Goal: Information Seeking & Learning: Find specific fact

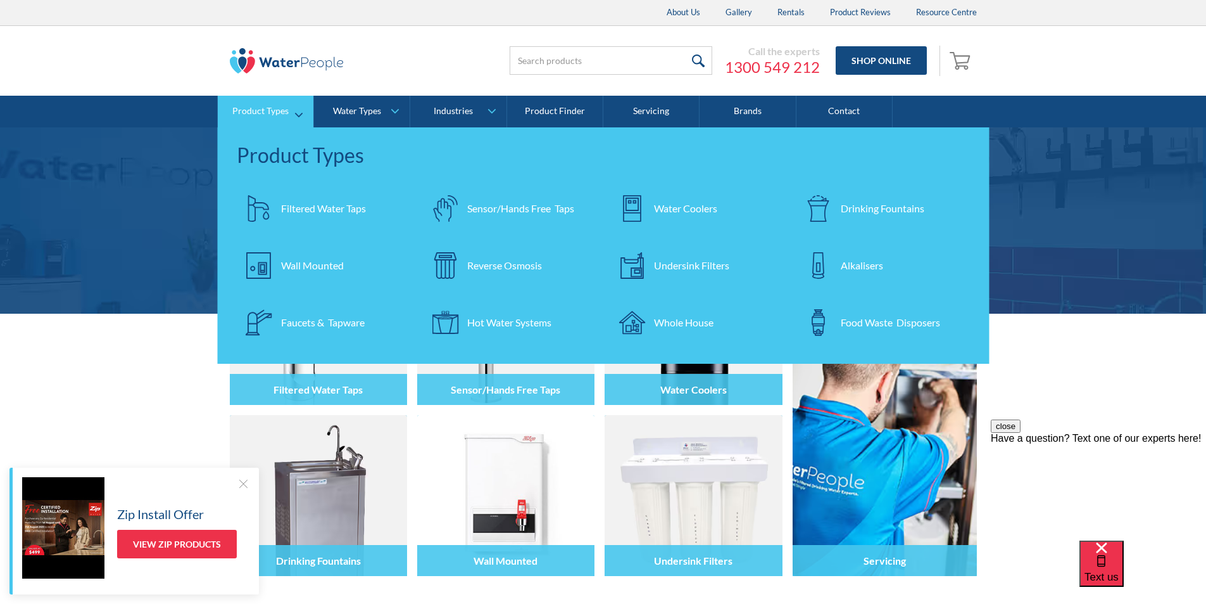
click at [688, 265] on div "Undersink Filters" at bounding box center [691, 265] width 75 height 15
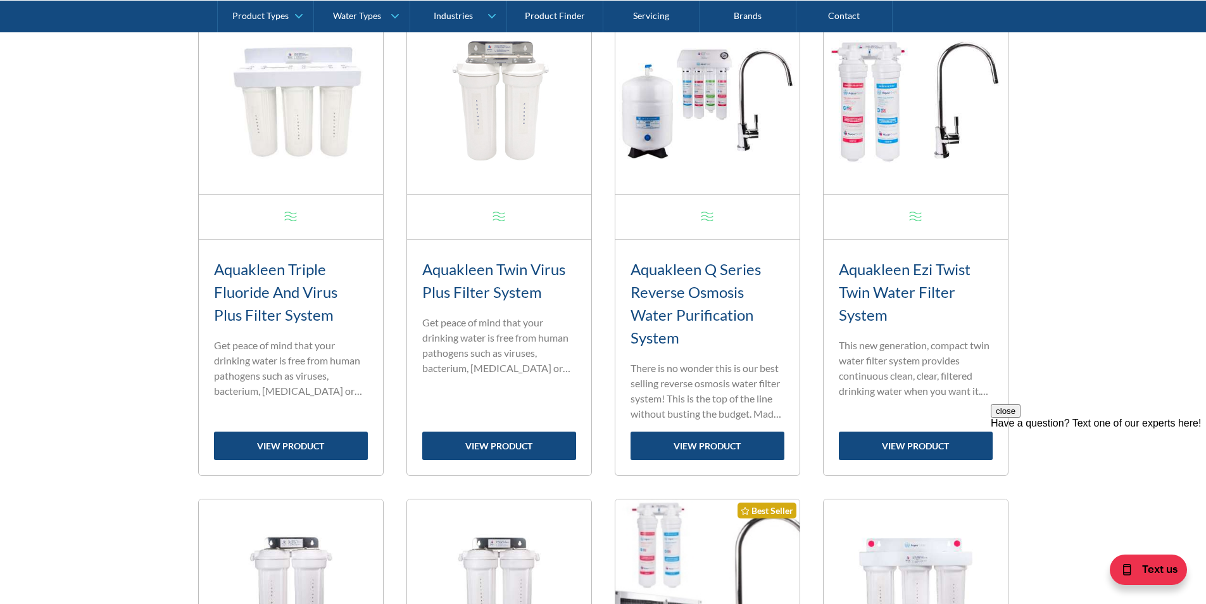
scroll to position [709, 0]
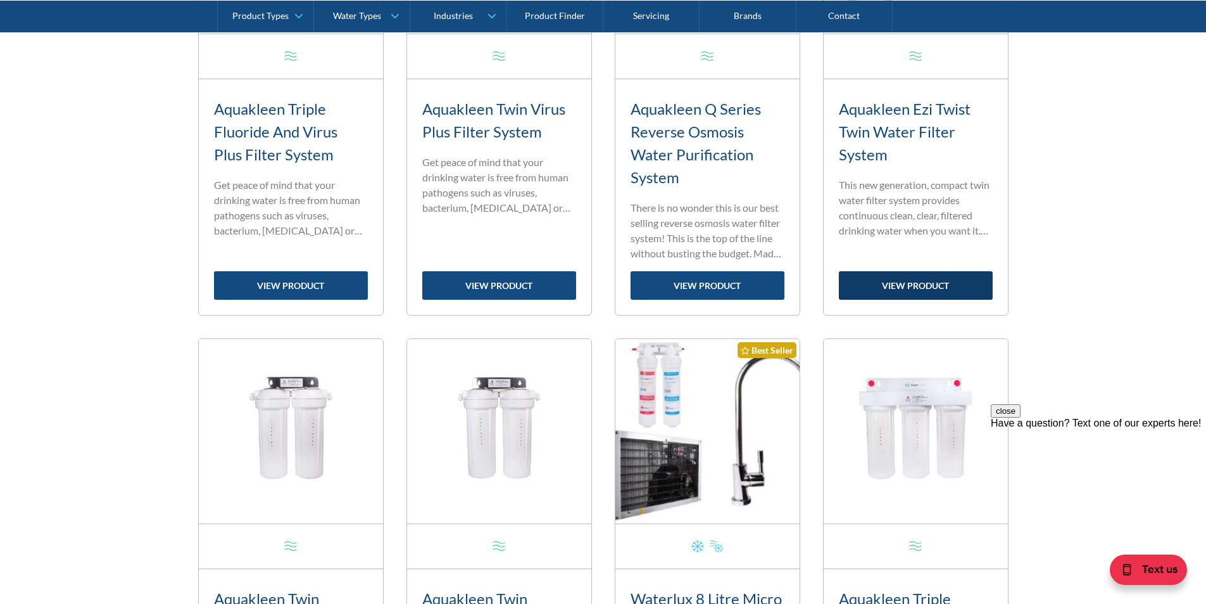
click at [902, 287] on link "view product" at bounding box center [916, 285] width 154 height 28
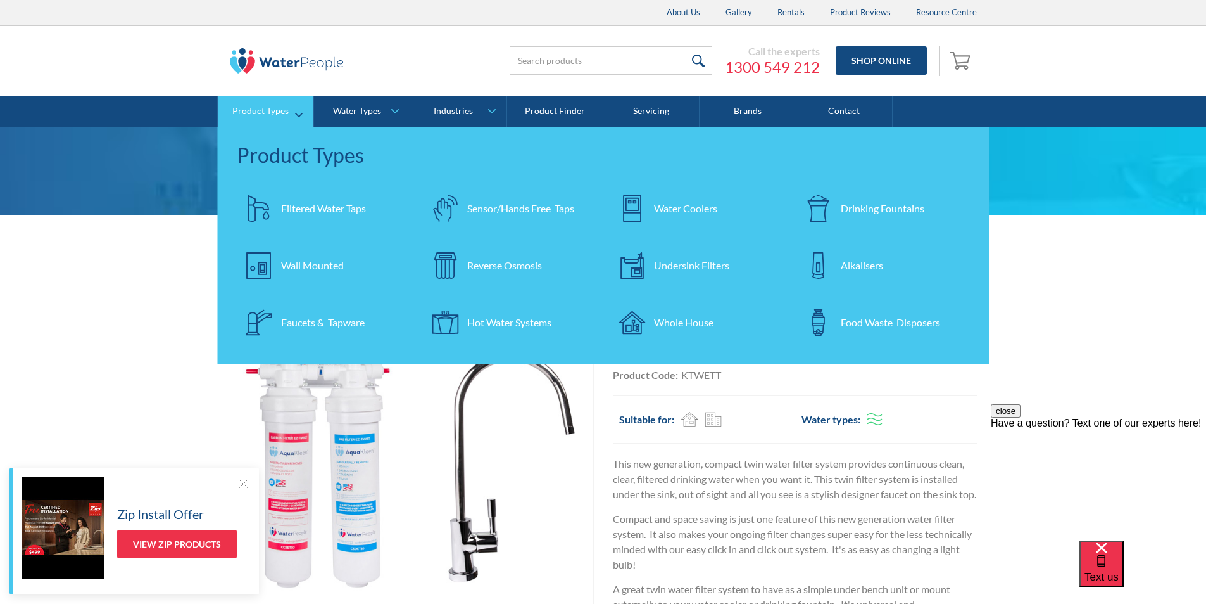
click at [291, 212] on div "Filtered Water Taps" at bounding box center [323, 208] width 85 height 15
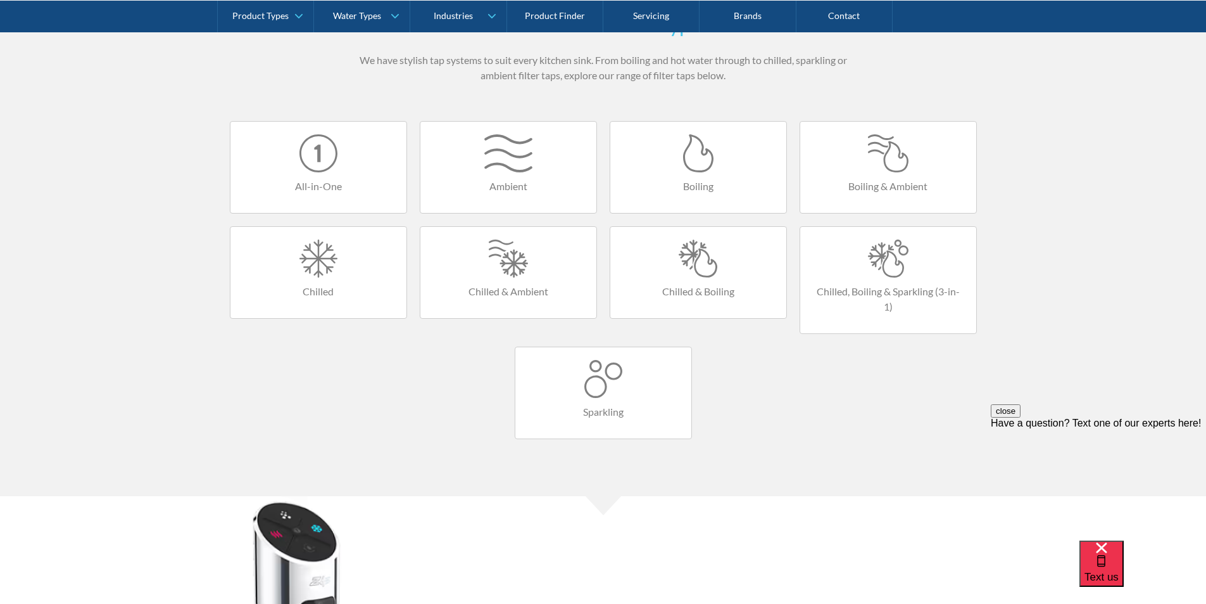
click at [700, 254] on div at bounding box center [698, 258] width 151 height 38
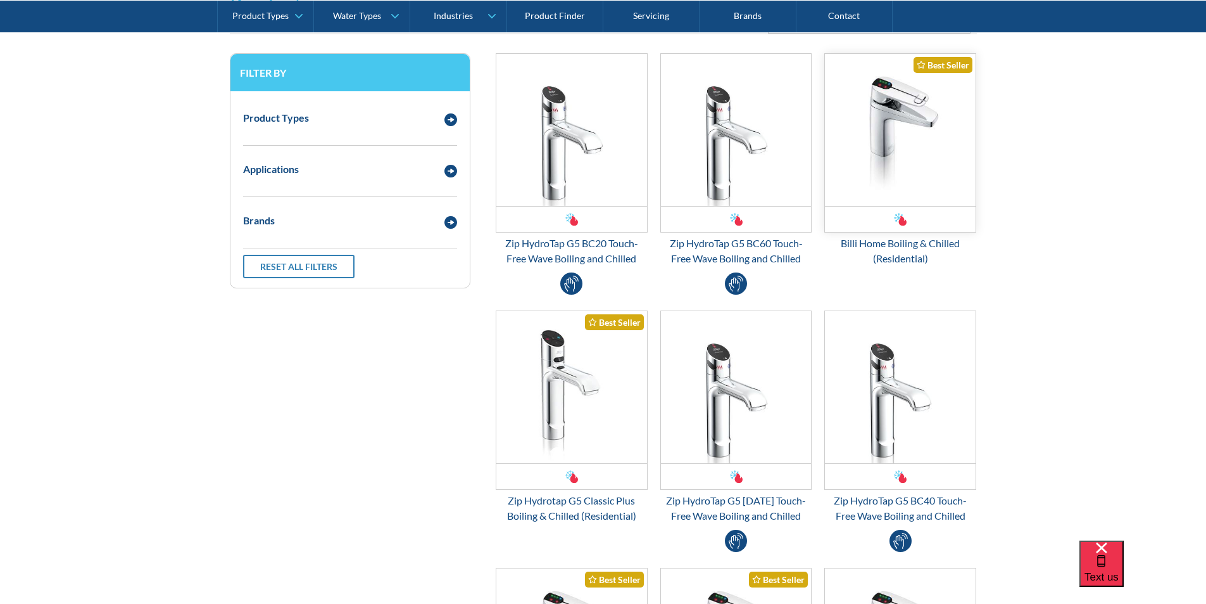
click at [889, 138] on img "Email Form 3" at bounding box center [900, 130] width 151 height 152
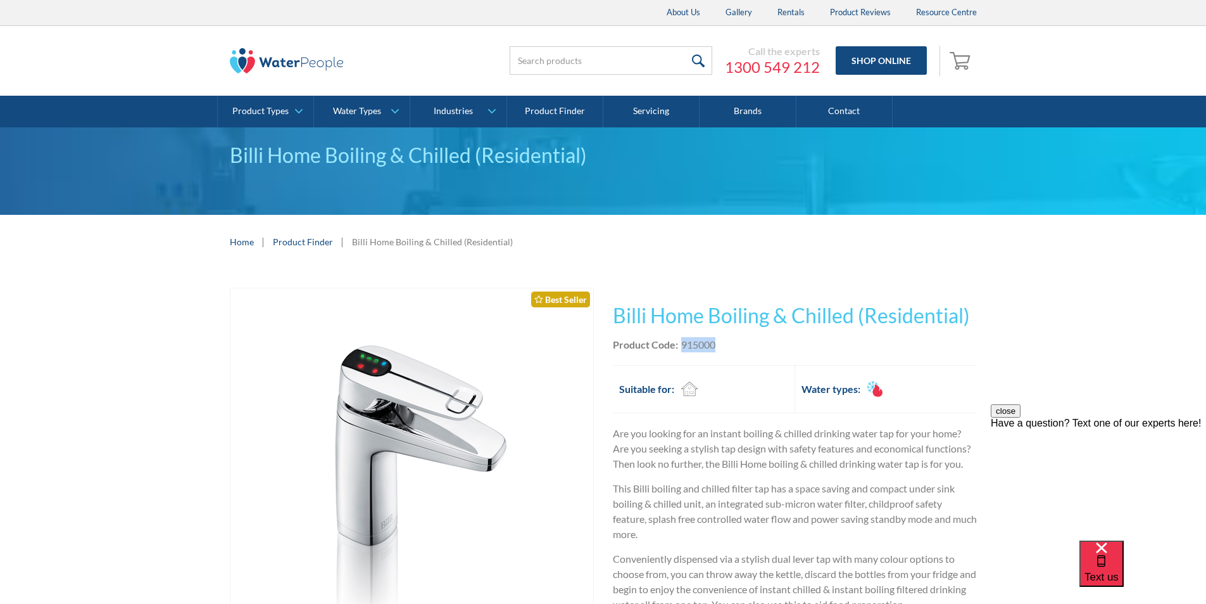
drag, startPoint x: 721, startPoint y: 343, endPoint x: 680, endPoint y: 347, distance: 40.8
click at [680, 347] on div "Product Code: 915000" at bounding box center [795, 344] width 364 height 15
copy div "915000"
